Goal: Information Seeking & Learning: Learn about a topic

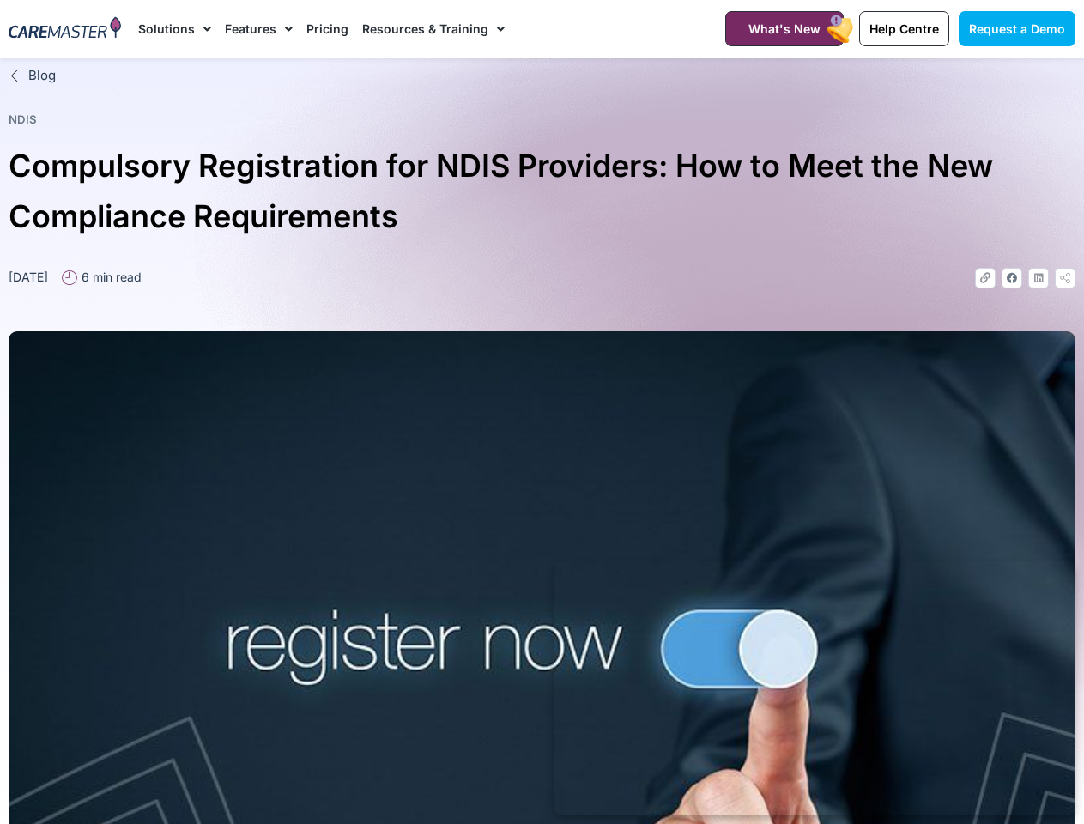
click at [541, 412] on img at bounding box center [542, 664] width 1067 height 667
click at [174, 28] on link "Solutions" at bounding box center [174, 28] width 73 height 57
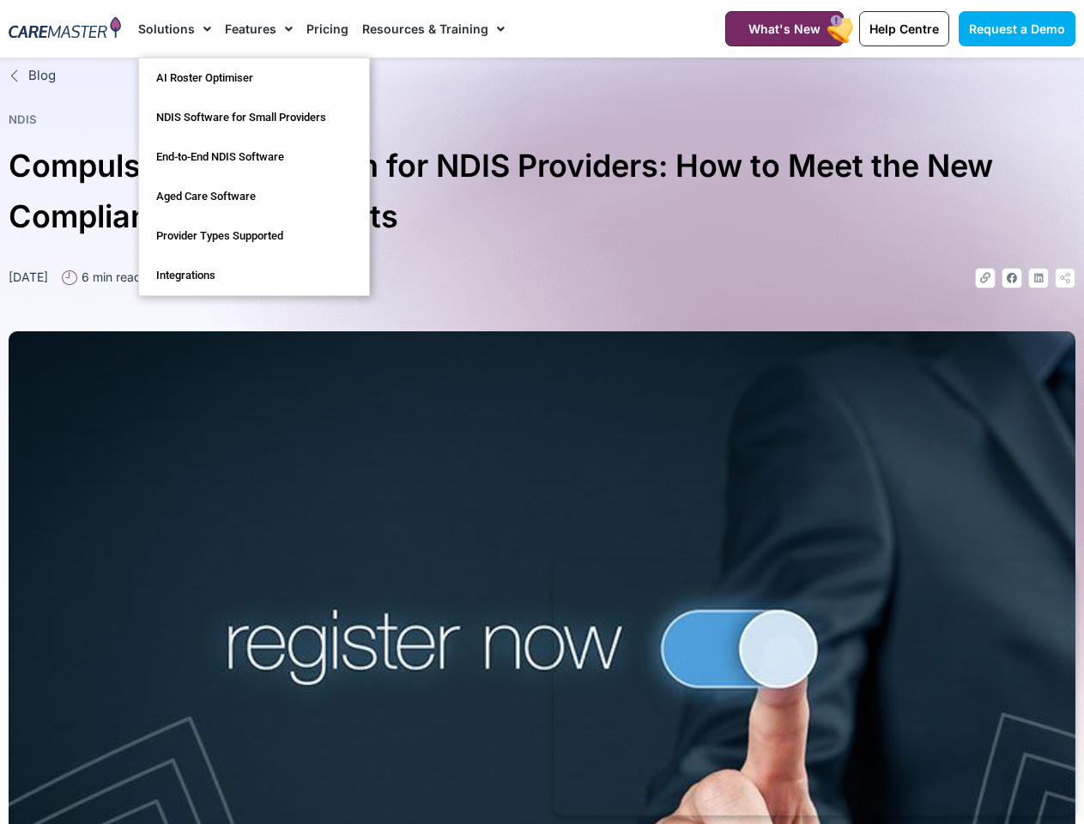
click at [258, 28] on link "Features" at bounding box center [259, 28] width 68 height 57
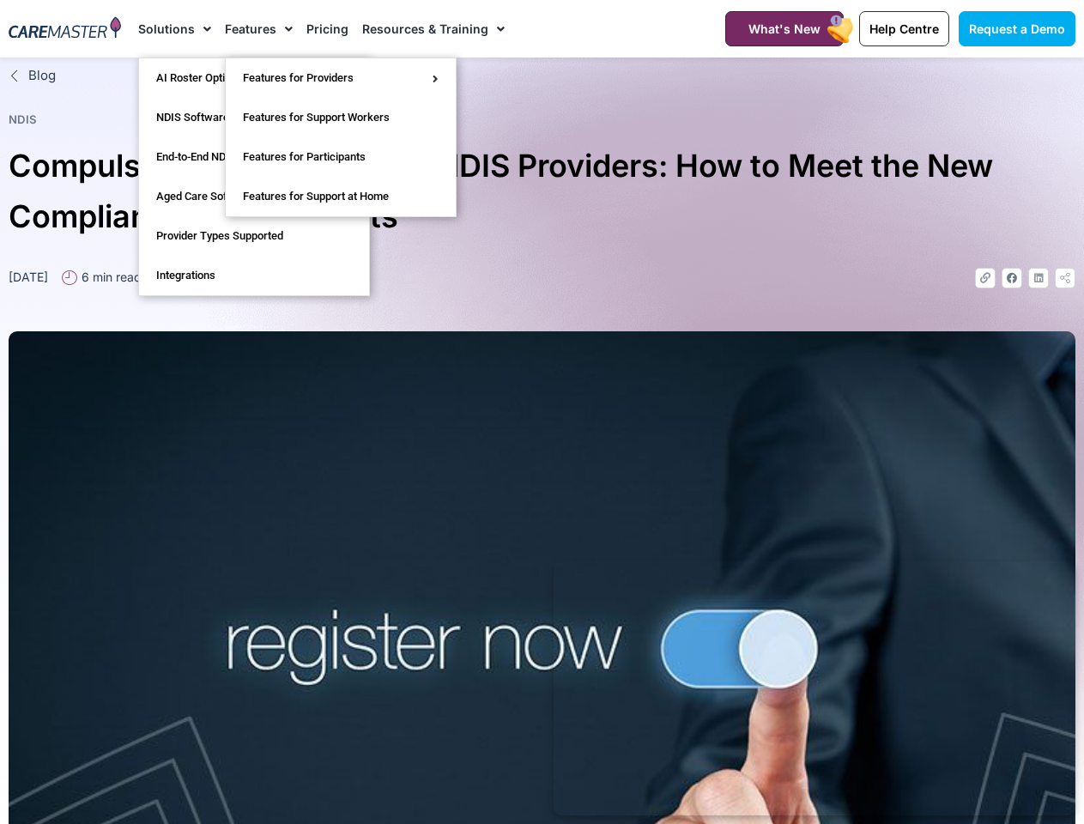
click at [432, 28] on link "Resources & Training" at bounding box center [433, 28] width 142 height 57
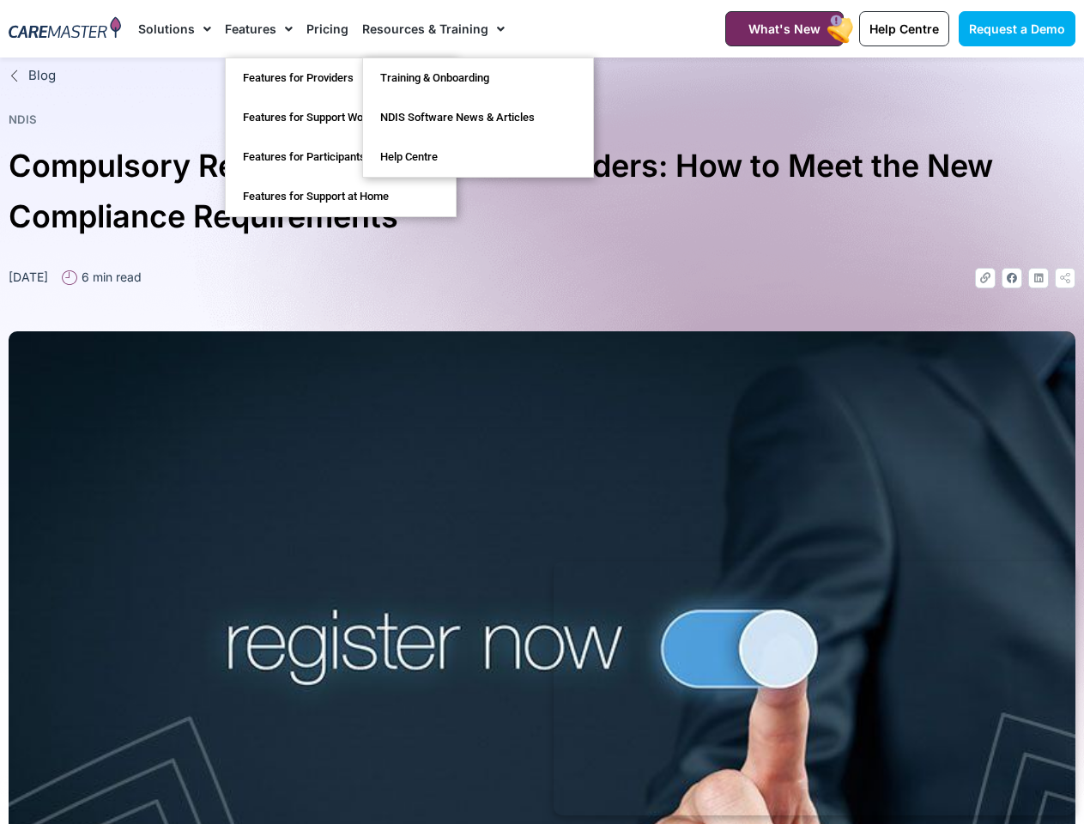
click at [985, 278] on icon at bounding box center [985, 278] width 10 height 10
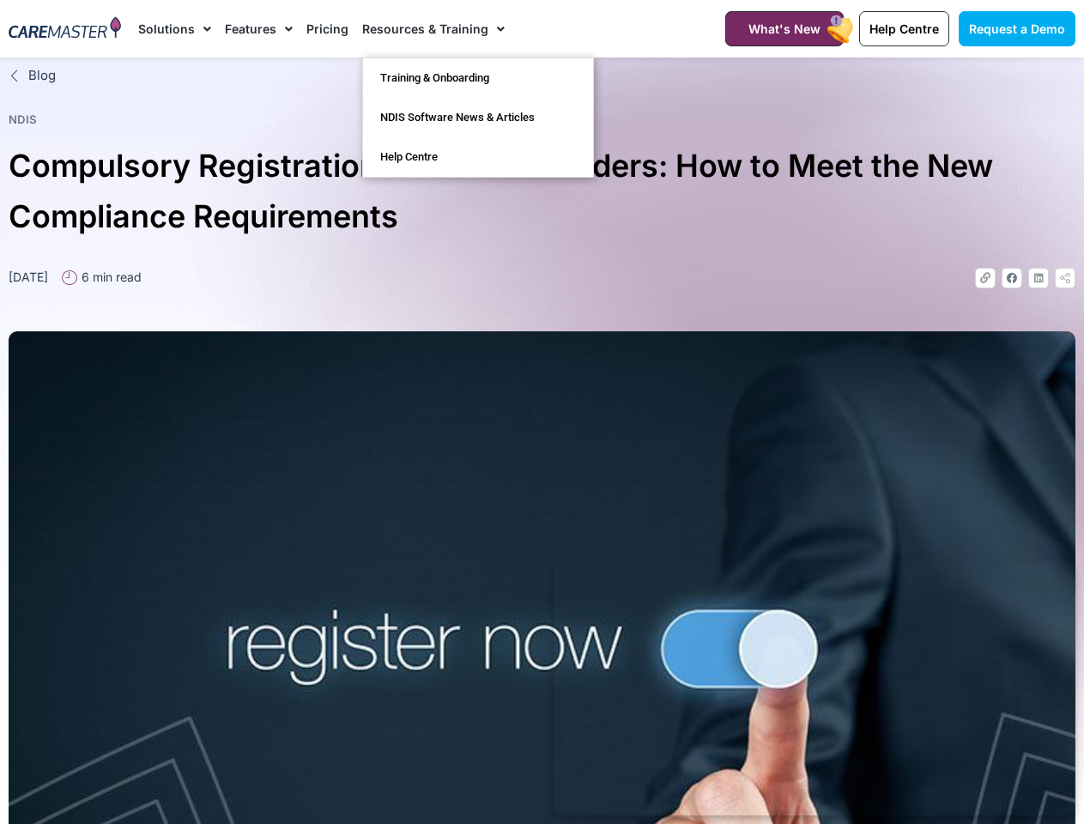
click at [1065, 278] on icon at bounding box center [1065, 278] width 10 height 10
